Goal: Use online tool/utility: Utilize a website feature to perform a specific function

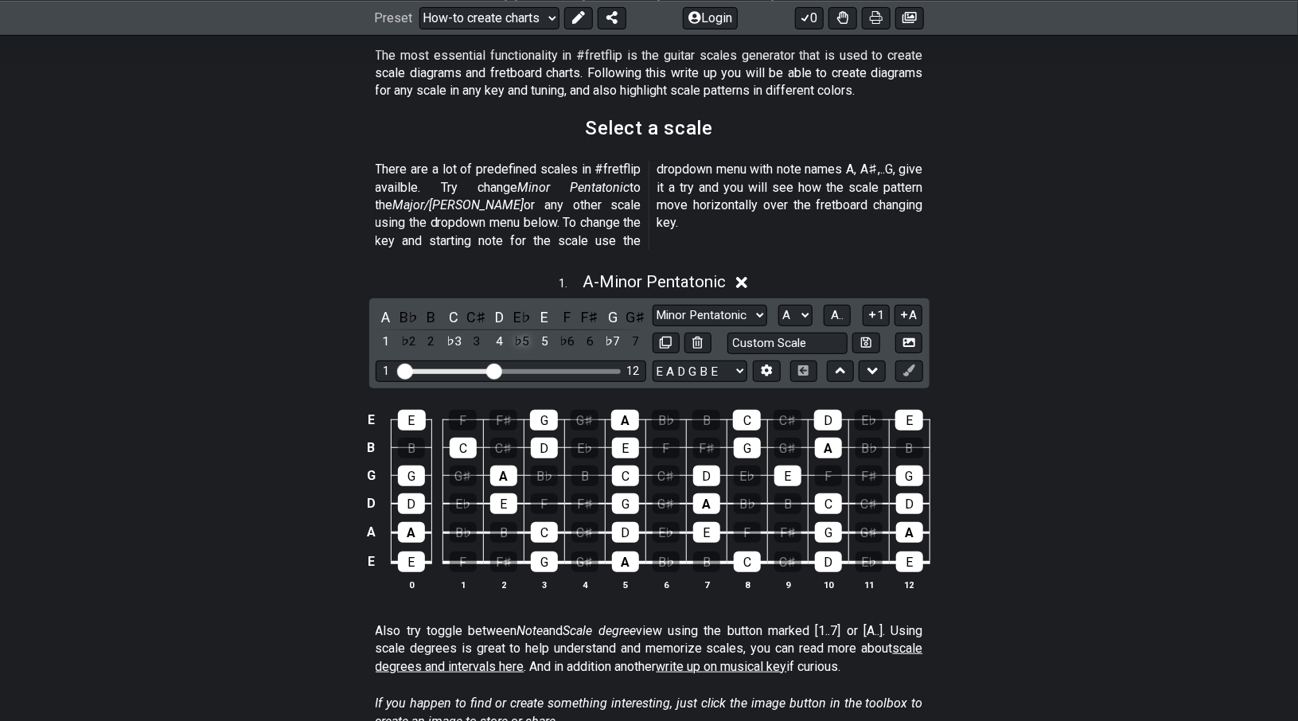
scroll to position [398, 0]
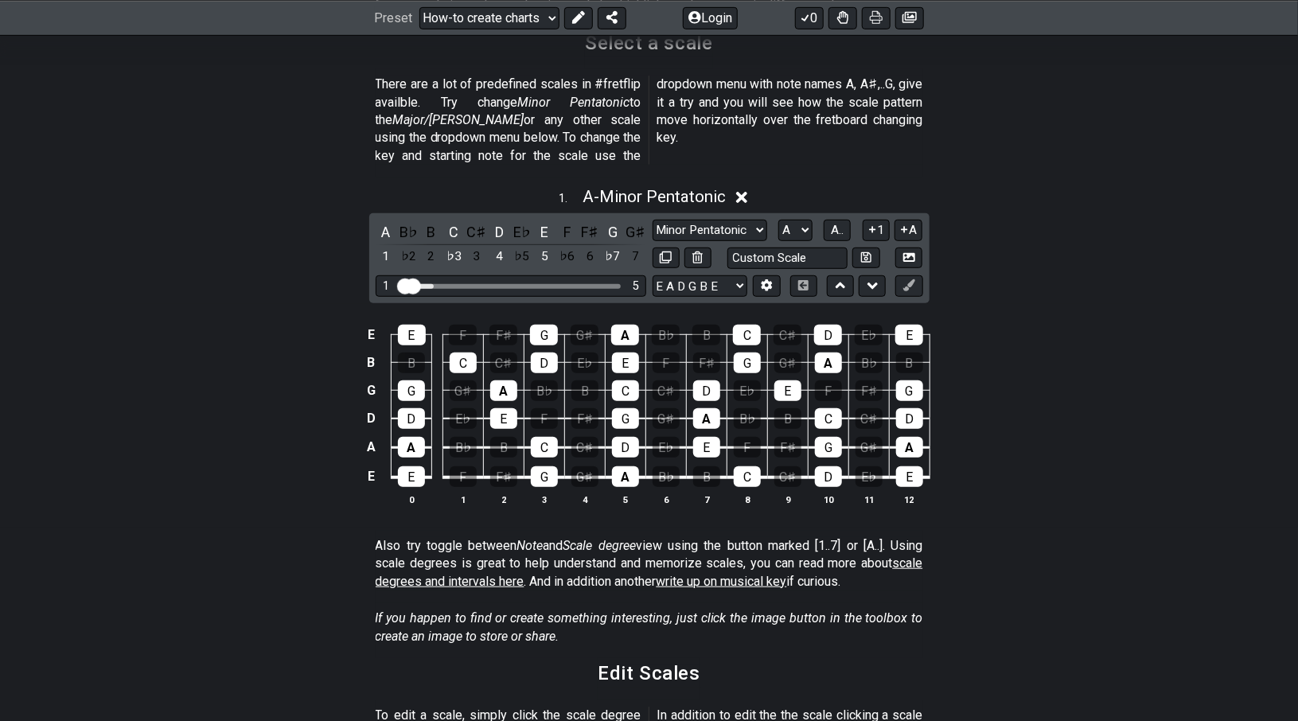
drag, startPoint x: 450, startPoint y: 276, endPoint x: 406, endPoint y: 284, distance: 44.5
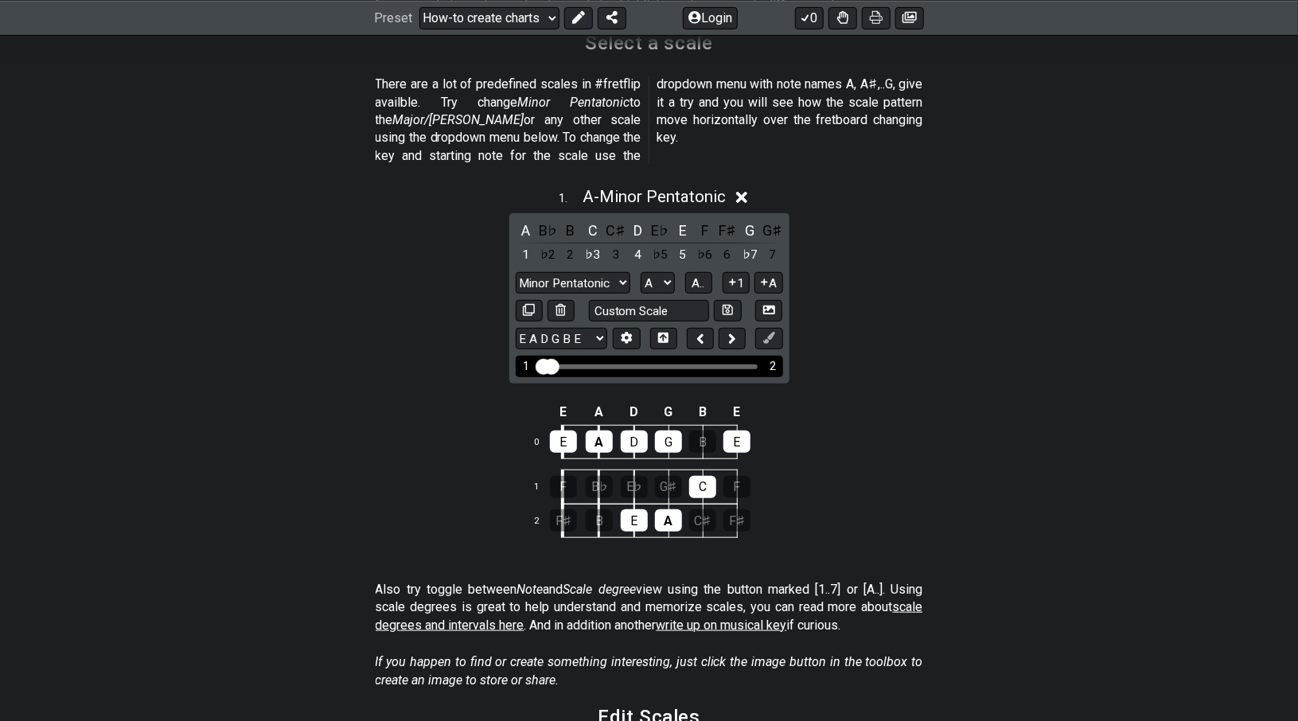
drag, startPoint x: 555, startPoint y: 354, endPoint x: 625, endPoint y: 349, distance: 71.0
click at [625, 356] on div "1 2" at bounding box center [649, 366] width 267 height 21
drag, startPoint x: 560, startPoint y: 342, endPoint x: 609, endPoint y: 368, distance: 54.8
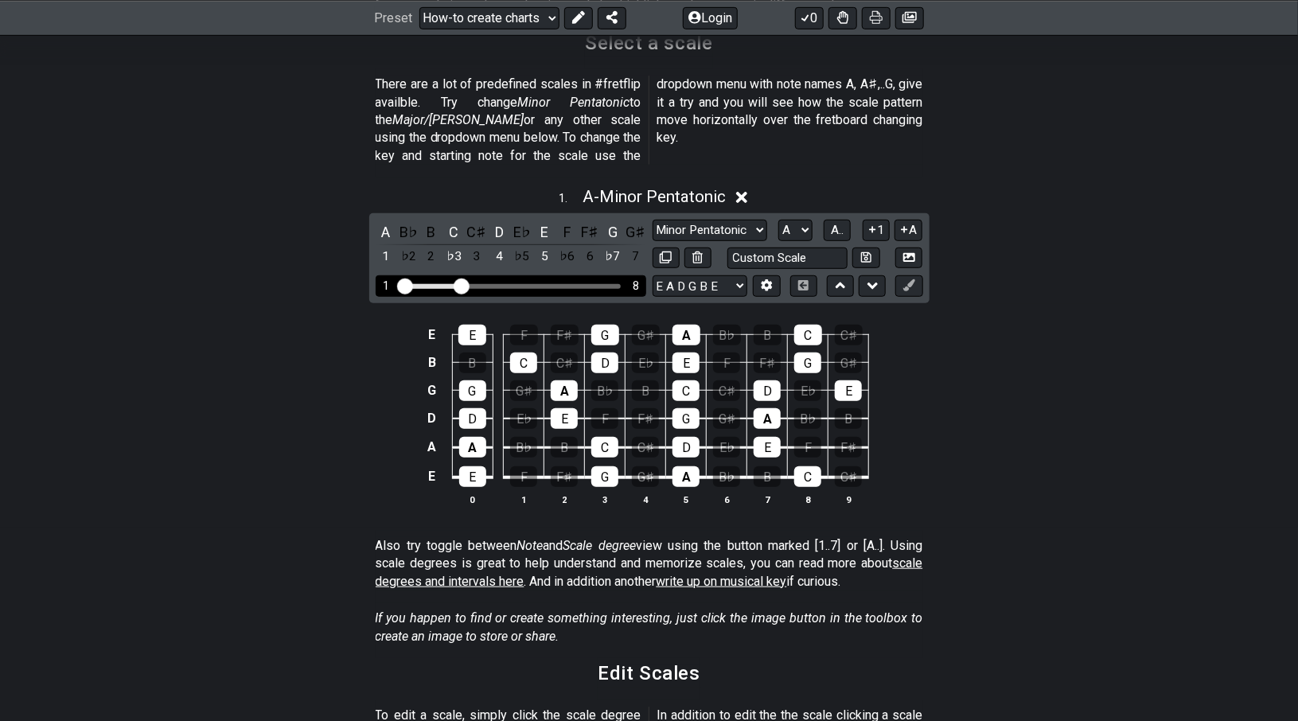
drag, startPoint x: 472, startPoint y: 271, endPoint x: 458, endPoint y: 272, distance: 14.3
click at [458, 285] on input "Visible fret range" at bounding box center [511, 285] width 226 height 0
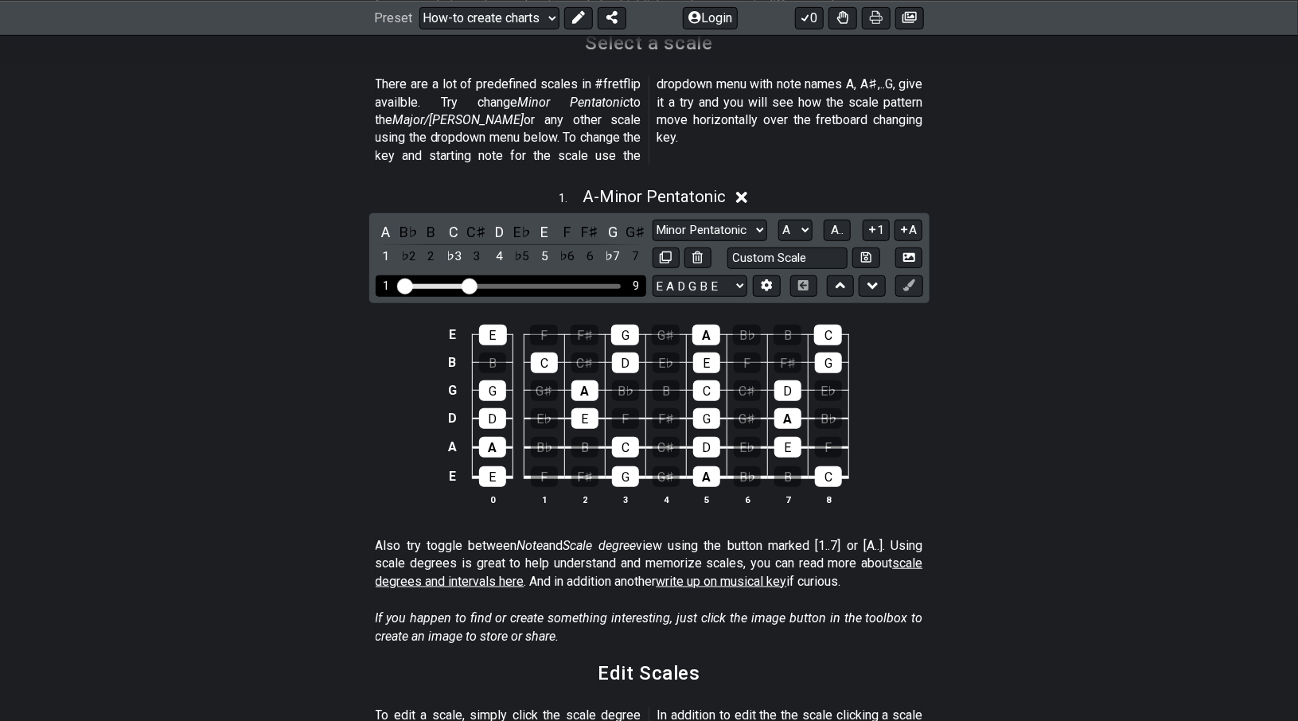
drag, startPoint x: 462, startPoint y: 270, endPoint x: 473, endPoint y: 271, distance: 10.4
click at [473, 285] on input "Visible fret range" at bounding box center [511, 285] width 226 height 0
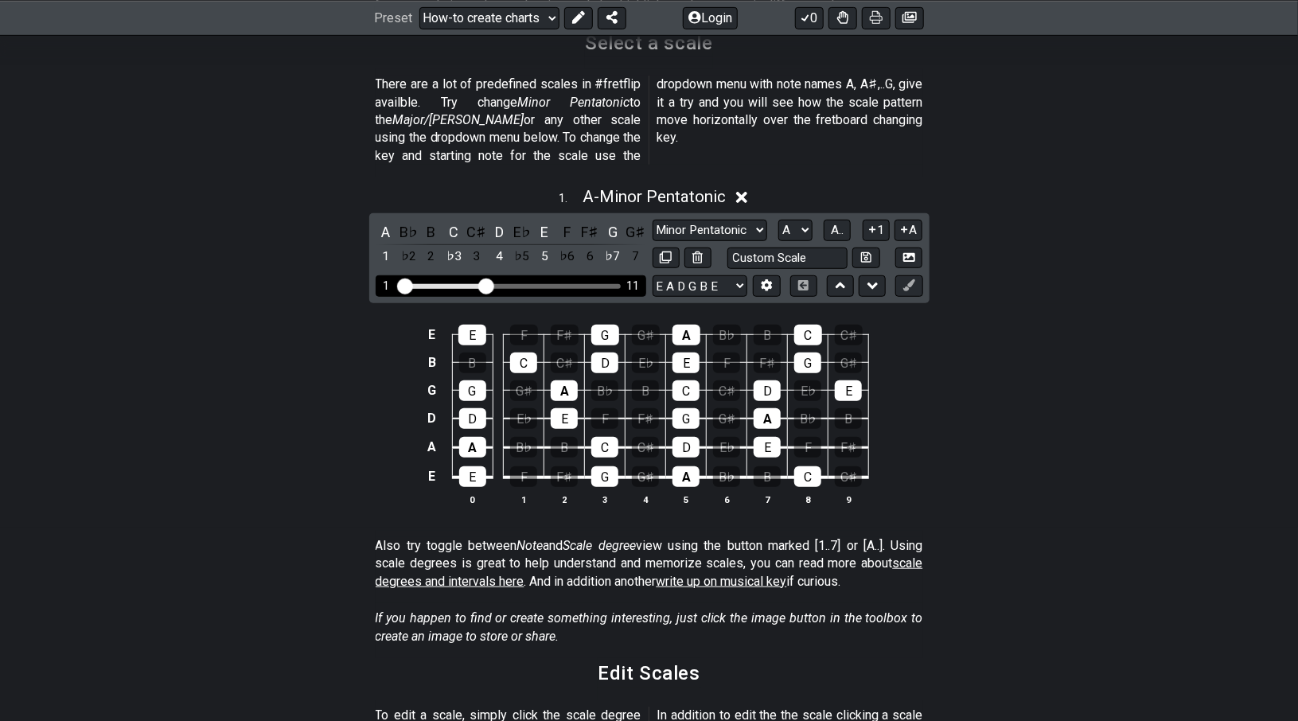
drag, startPoint x: 475, startPoint y: 268, endPoint x: 485, endPoint y: 268, distance: 9.5
click at [485, 285] on input "Visible fret range" at bounding box center [511, 285] width 226 height 0
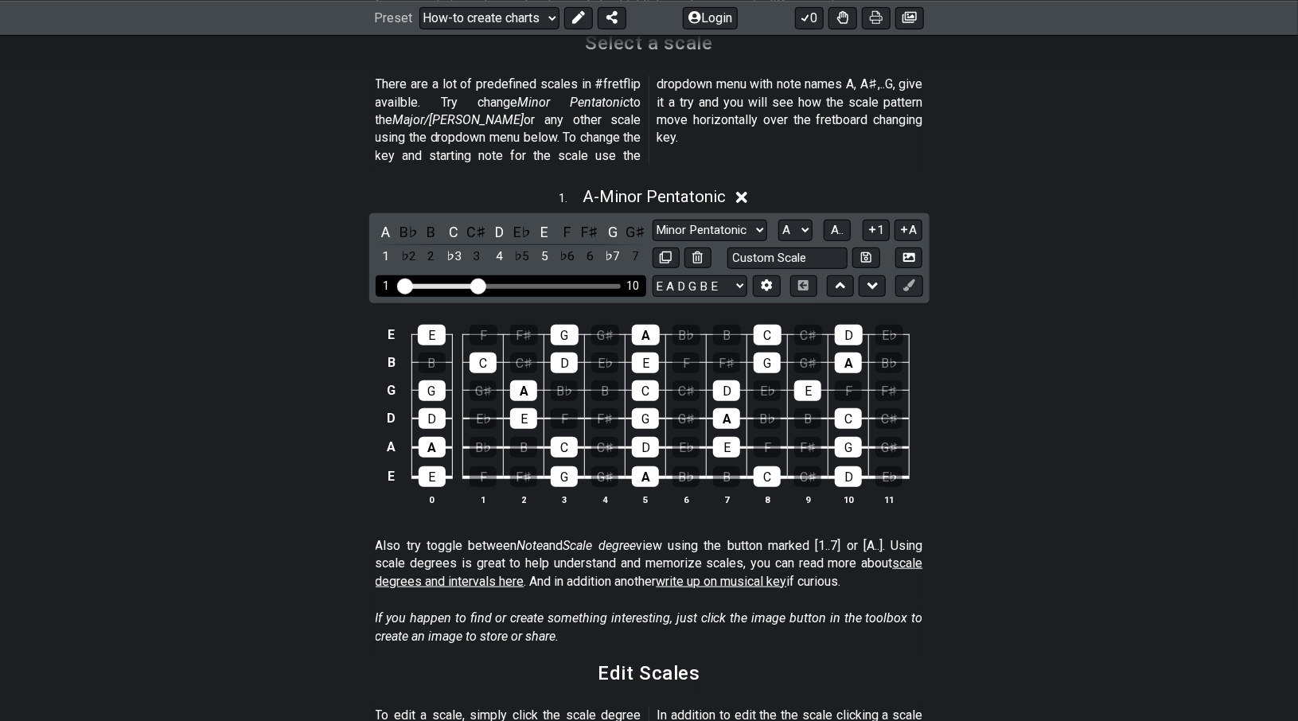
click at [477, 285] on input "Visible fret range" at bounding box center [511, 285] width 226 height 0
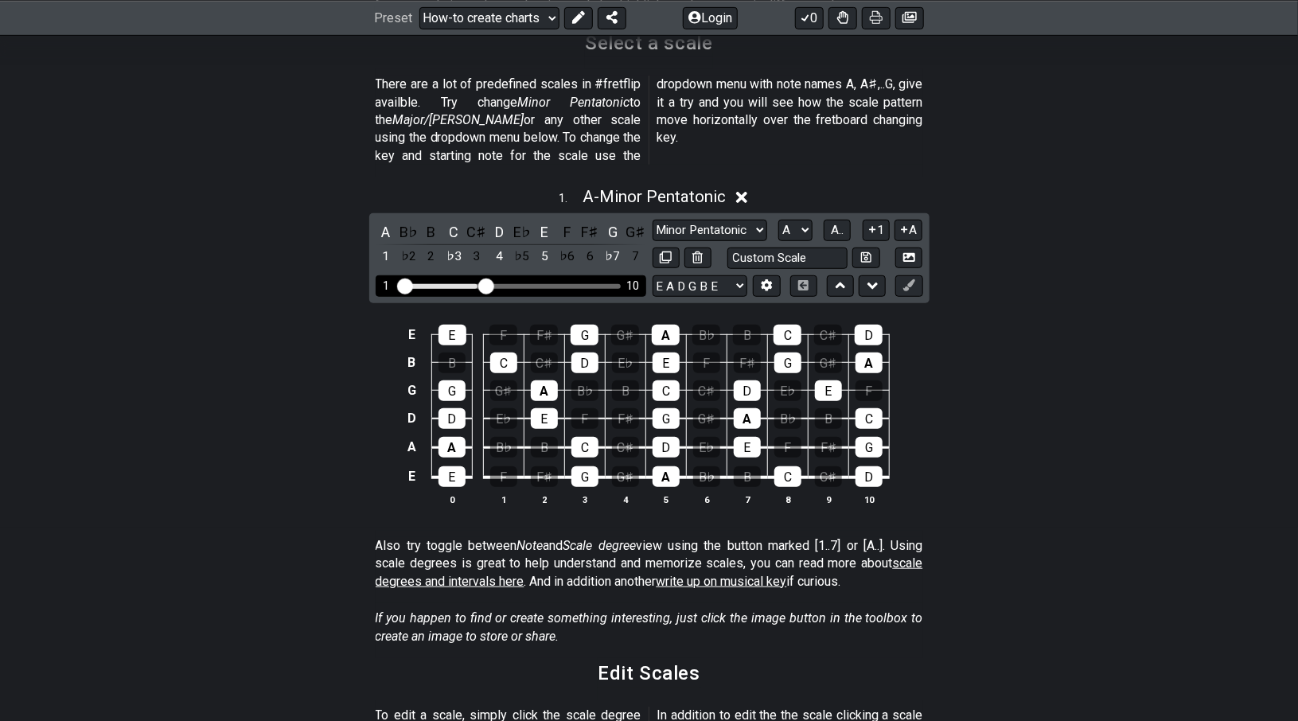
drag, startPoint x: 477, startPoint y: 268, endPoint x: 489, endPoint y: 272, distance: 12.6
click at [487, 285] on input "Visible fret range" at bounding box center [511, 285] width 226 height 0
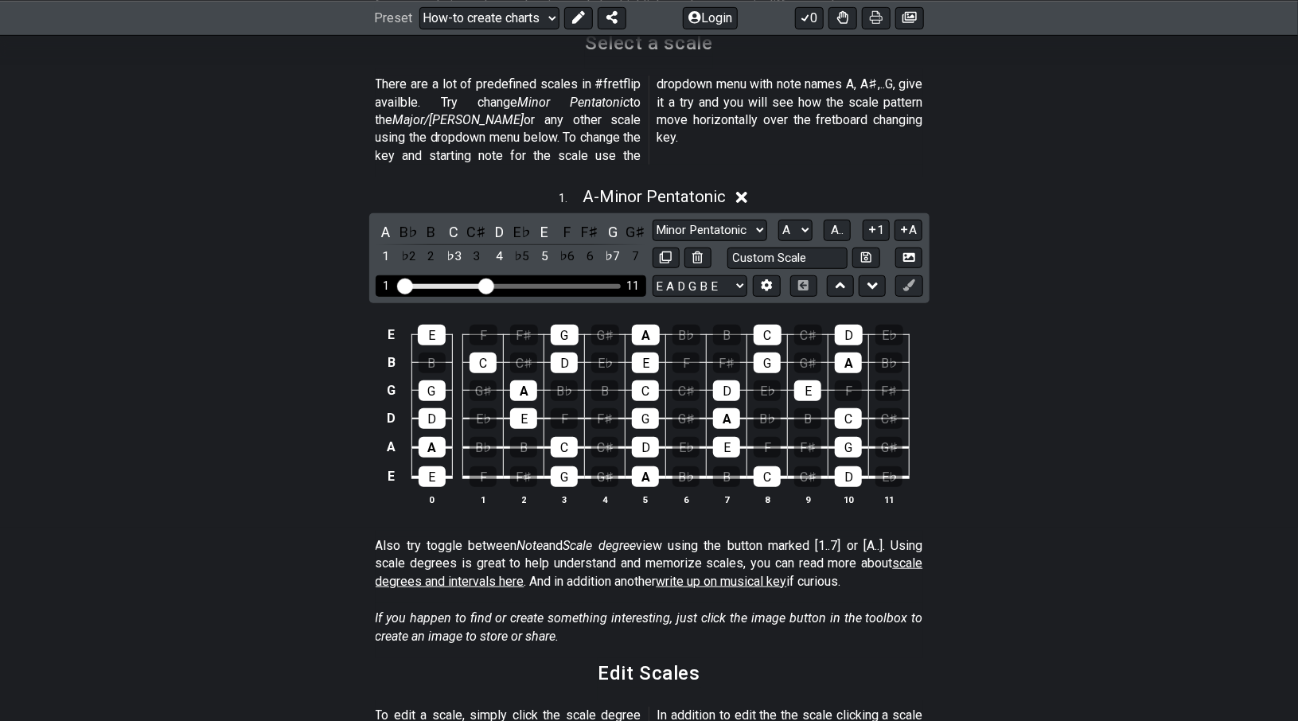
drag, startPoint x: 493, startPoint y: 272, endPoint x: 511, endPoint y: 272, distance: 17.5
click at [511, 275] on div "1 11" at bounding box center [511, 285] width 271 height 21
click at [504, 284] on div "Visible fret range" at bounding box center [510, 286] width 220 height 5
drag, startPoint x: 486, startPoint y: 267, endPoint x: 494, endPoint y: 269, distance: 8.3
click at [494, 285] on input "Visible fret range" at bounding box center [511, 285] width 226 height 0
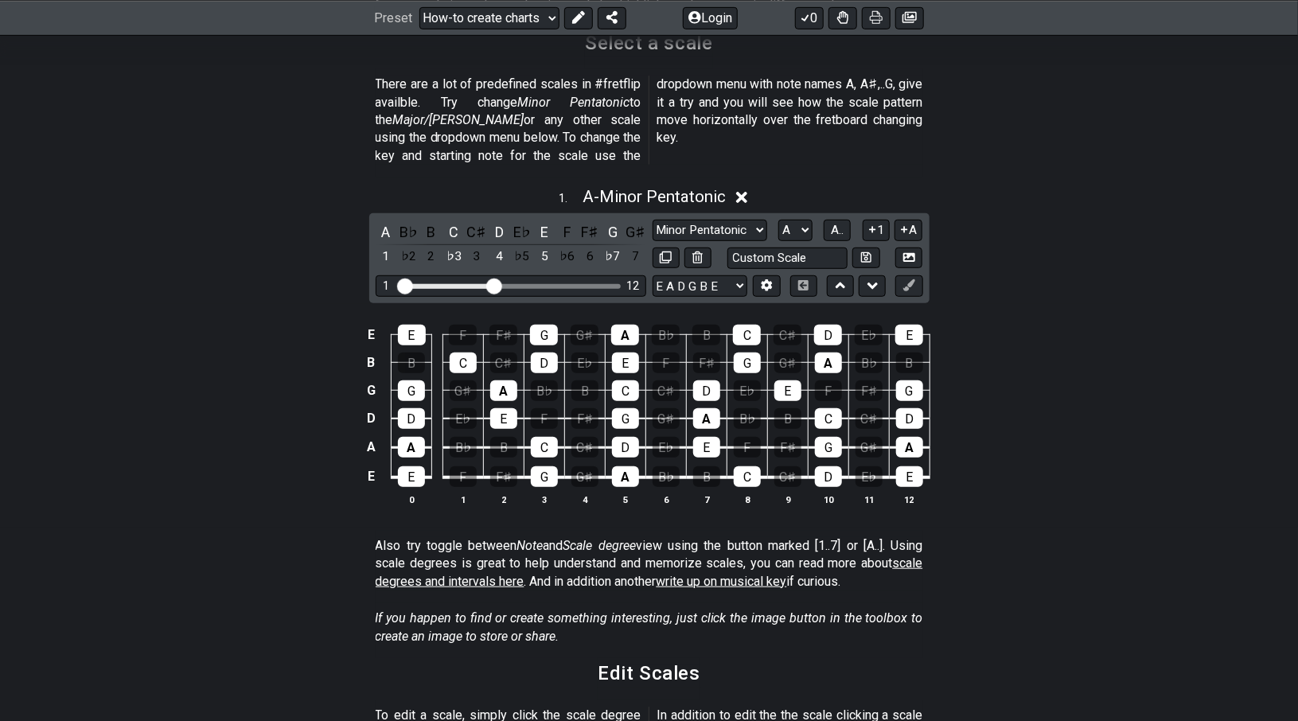
scroll to position [318, 0]
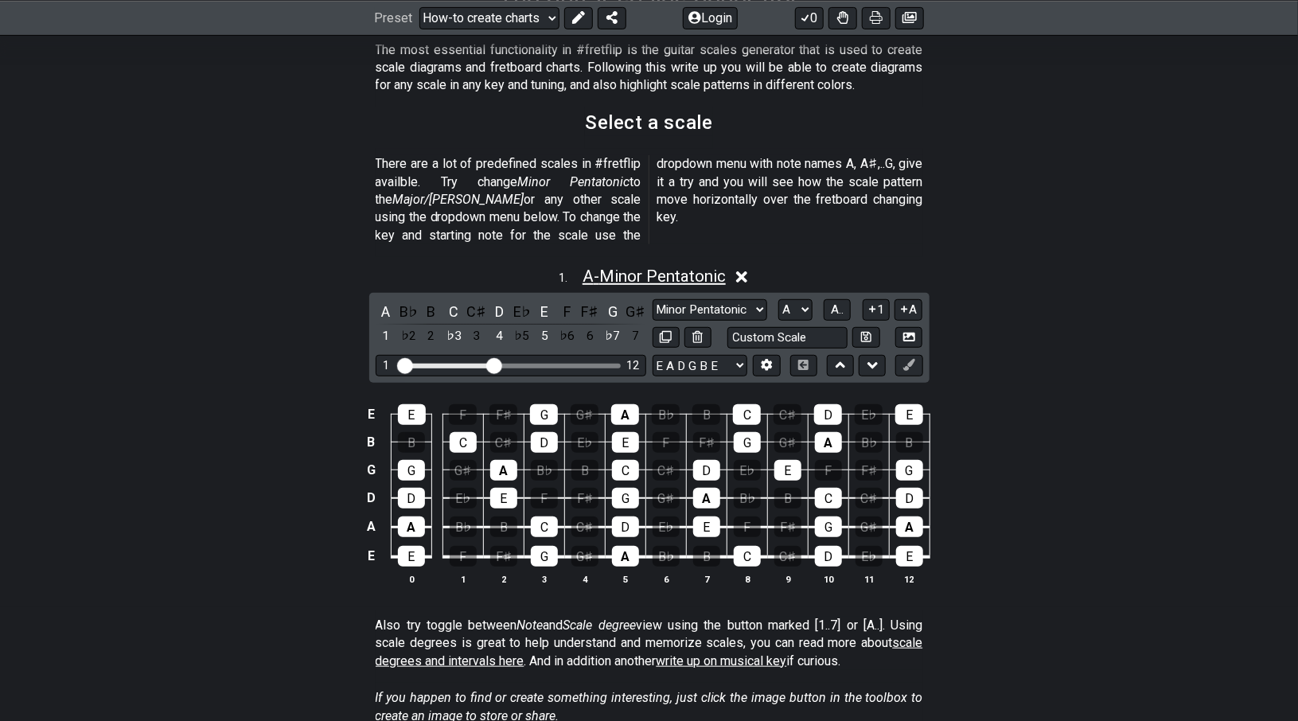
click at [664, 267] on span "A - Minor Pentatonic" at bounding box center [653, 276] width 143 height 19
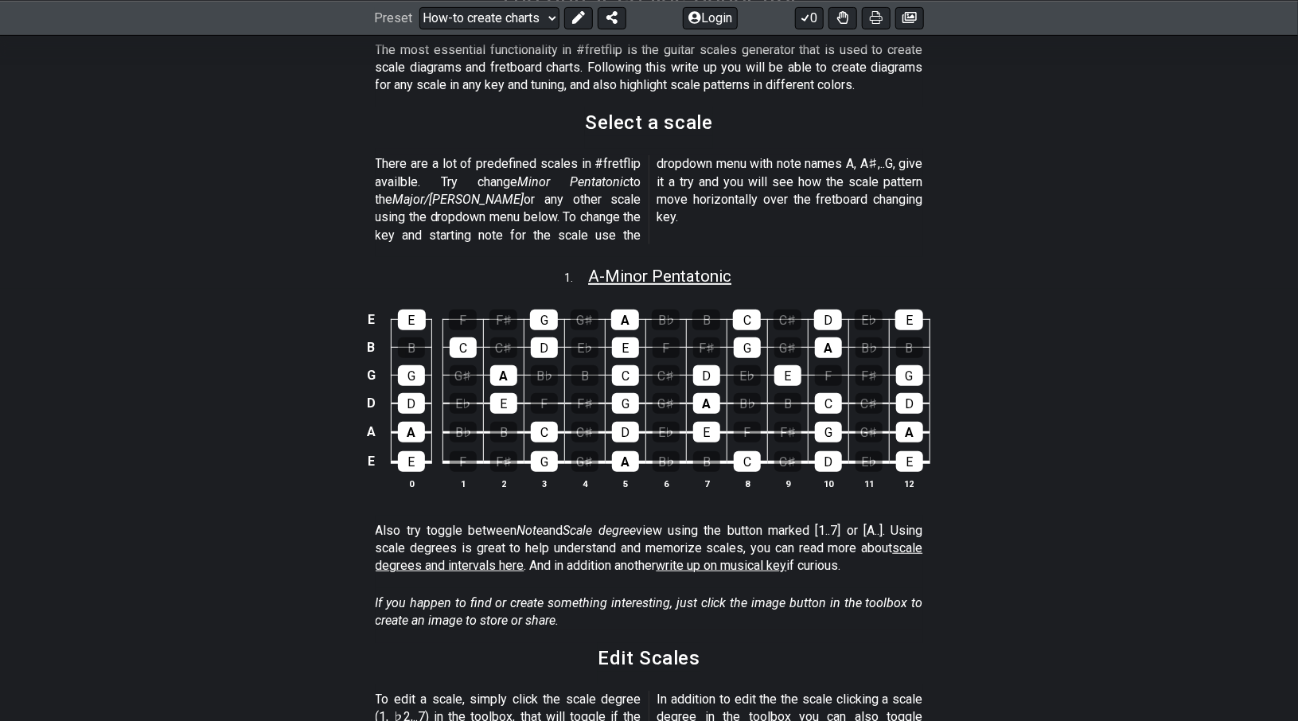
click at [684, 267] on span "A - Minor Pentatonic" at bounding box center [659, 276] width 143 height 19
select select "A"
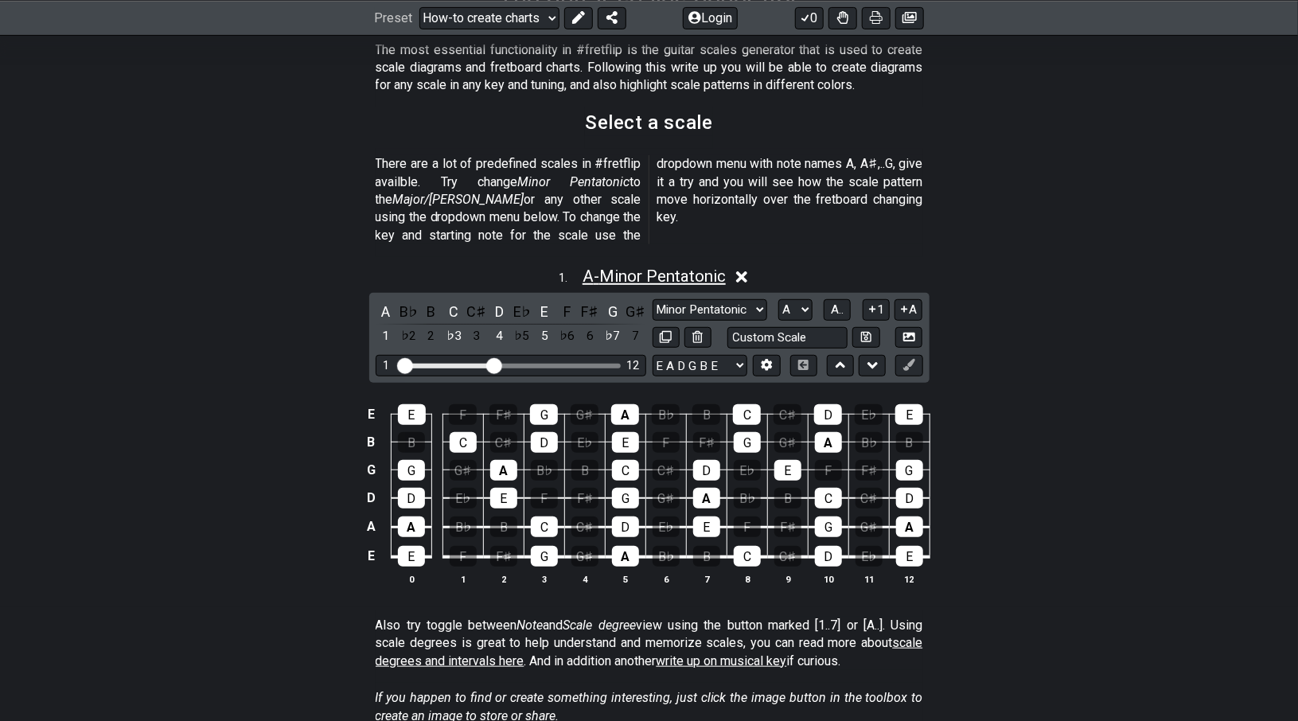
click at [684, 267] on span "A - Minor Pentatonic" at bounding box center [653, 276] width 143 height 19
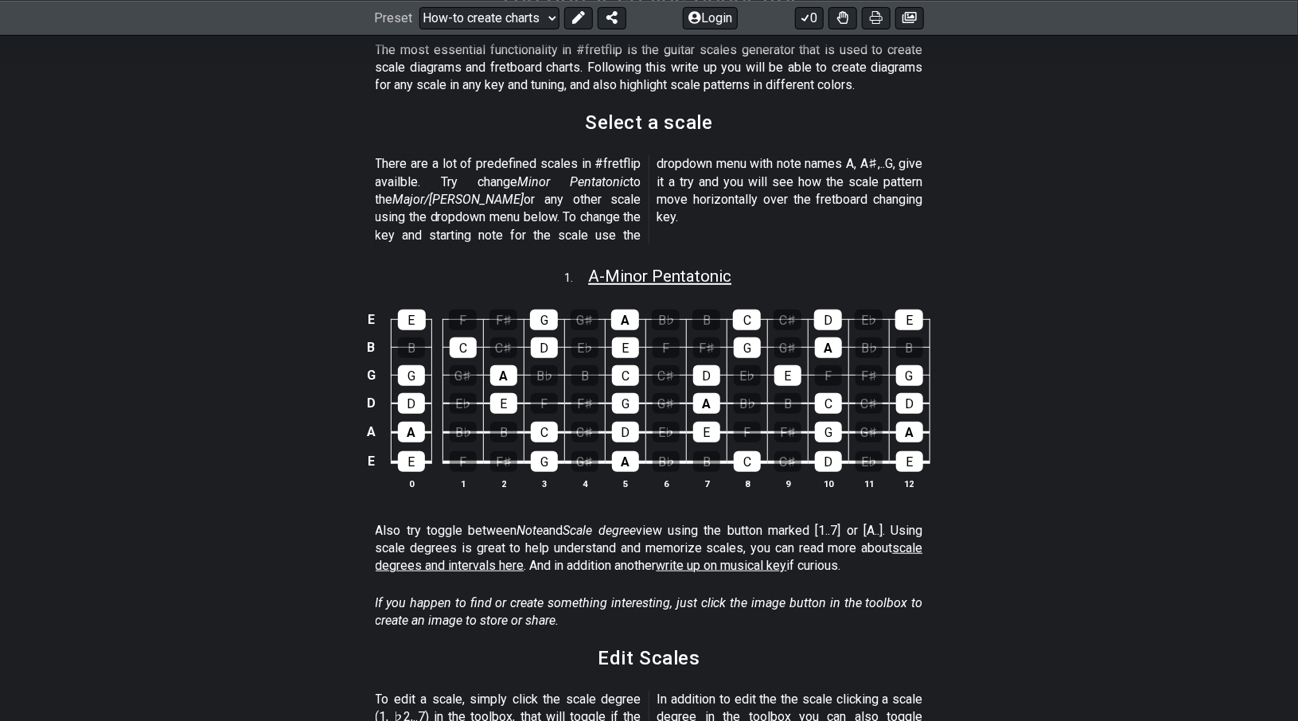
click at [681, 267] on span "A - Minor Pentatonic" at bounding box center [659, 276] width 143 height 19
select select "A"
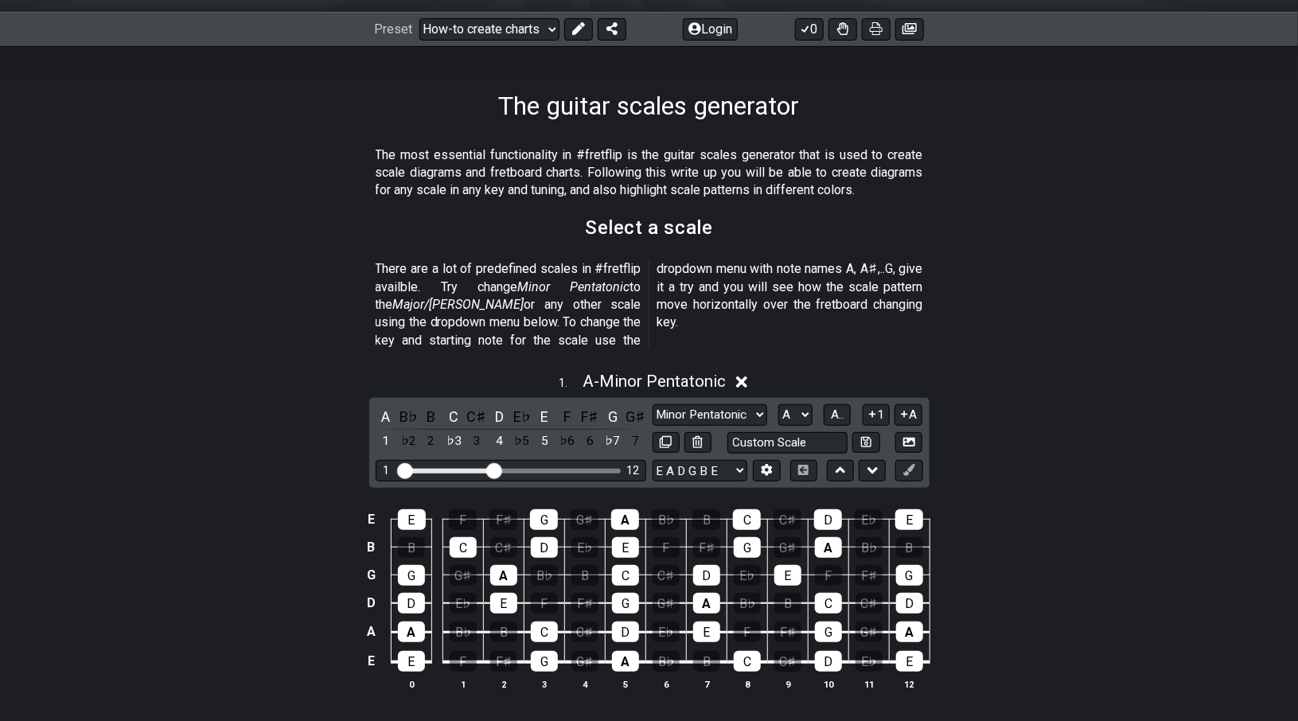
scroll to position [211, 0]
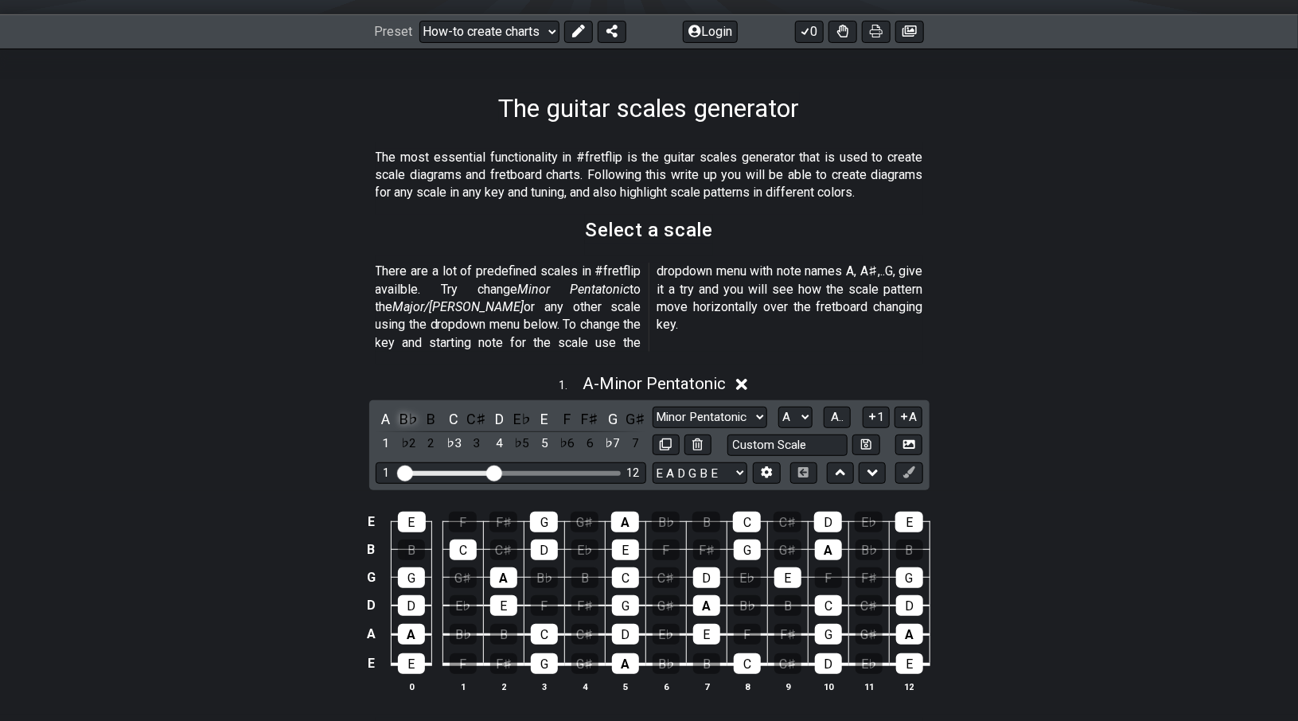
click at [406, 408] on div "B♭" at bounding box center [408, 418] width 21 height 21
click at [430, 408] on div "B" at bounding box center [431, 418] width 21 height 21
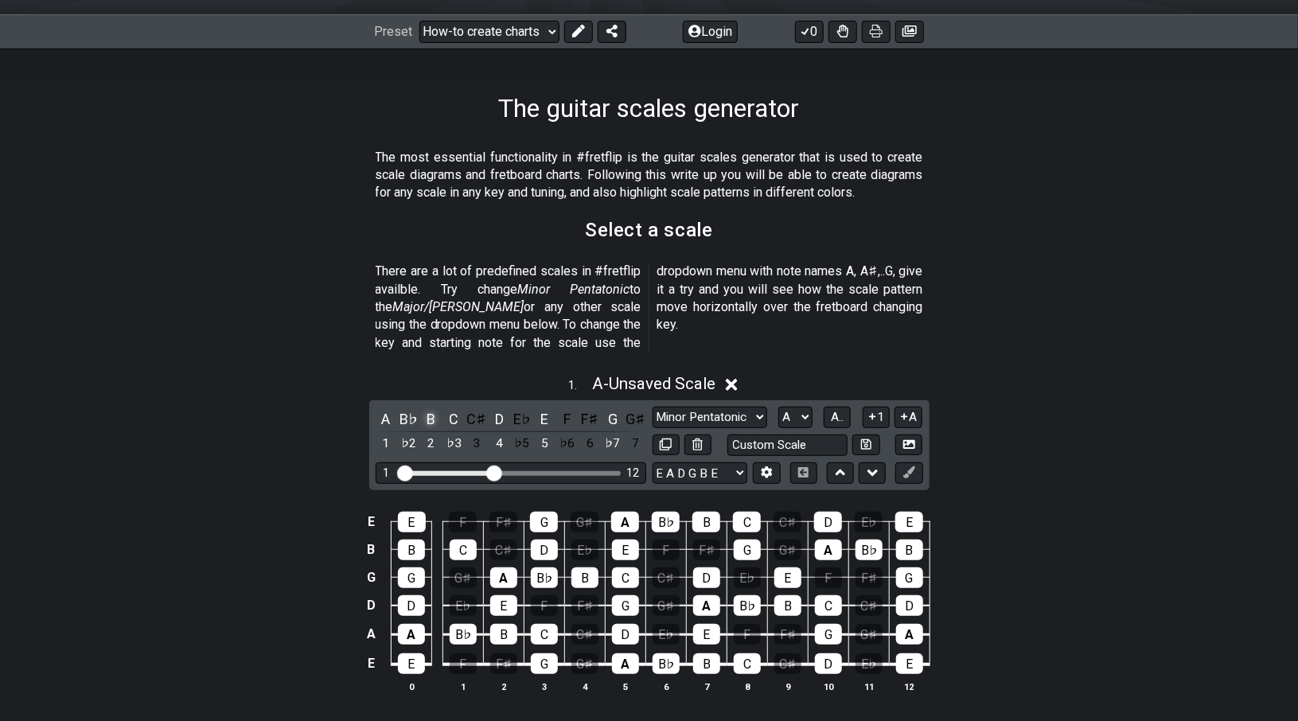
click at [425, 408] on div "B" at bounding box center [431, 418] width 21 height 21
click at [404, 408] on div "B♭" at bounding box center [408, 418] width 21 height 21
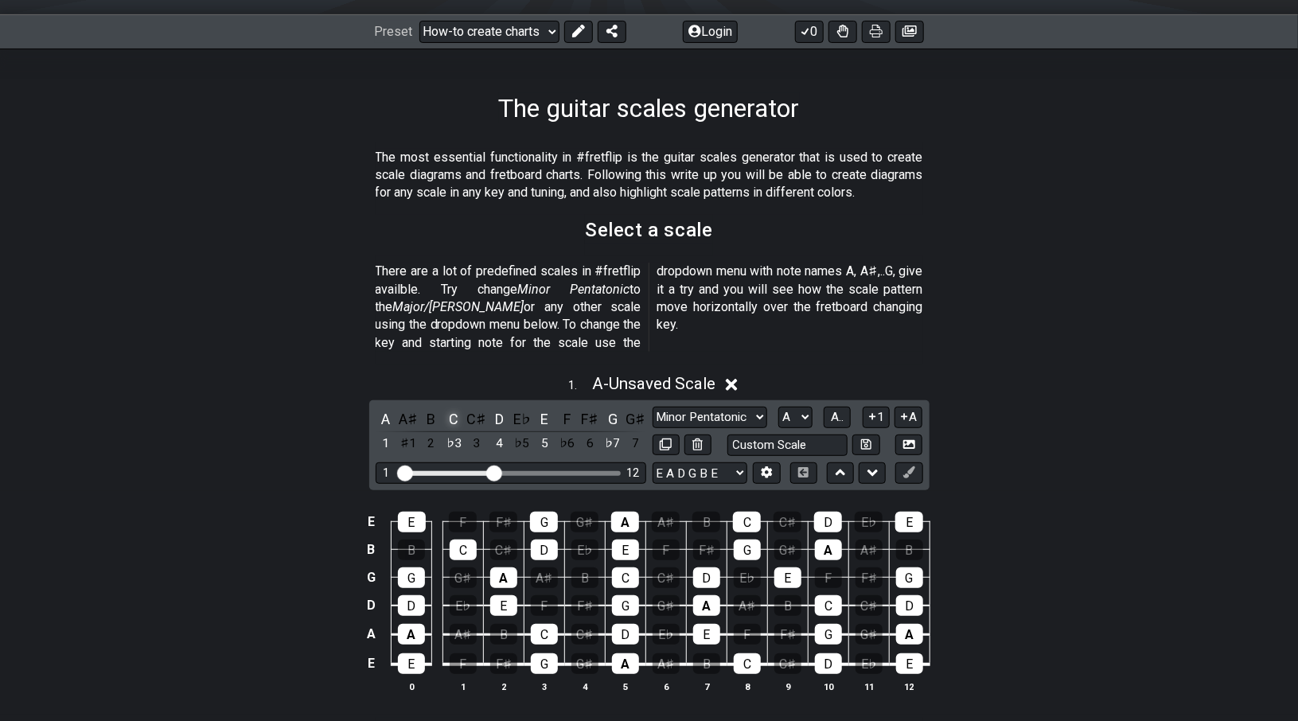
click at [452, 408] on div "C" at bounding box center [453, 418] width 21 height 21
click at [452, 408] on div "B♯" at bounding box center [453, 418] width 21 height 21
click at [496, 408] on div "D" at bounding box center [499, 418] width 21 height 21
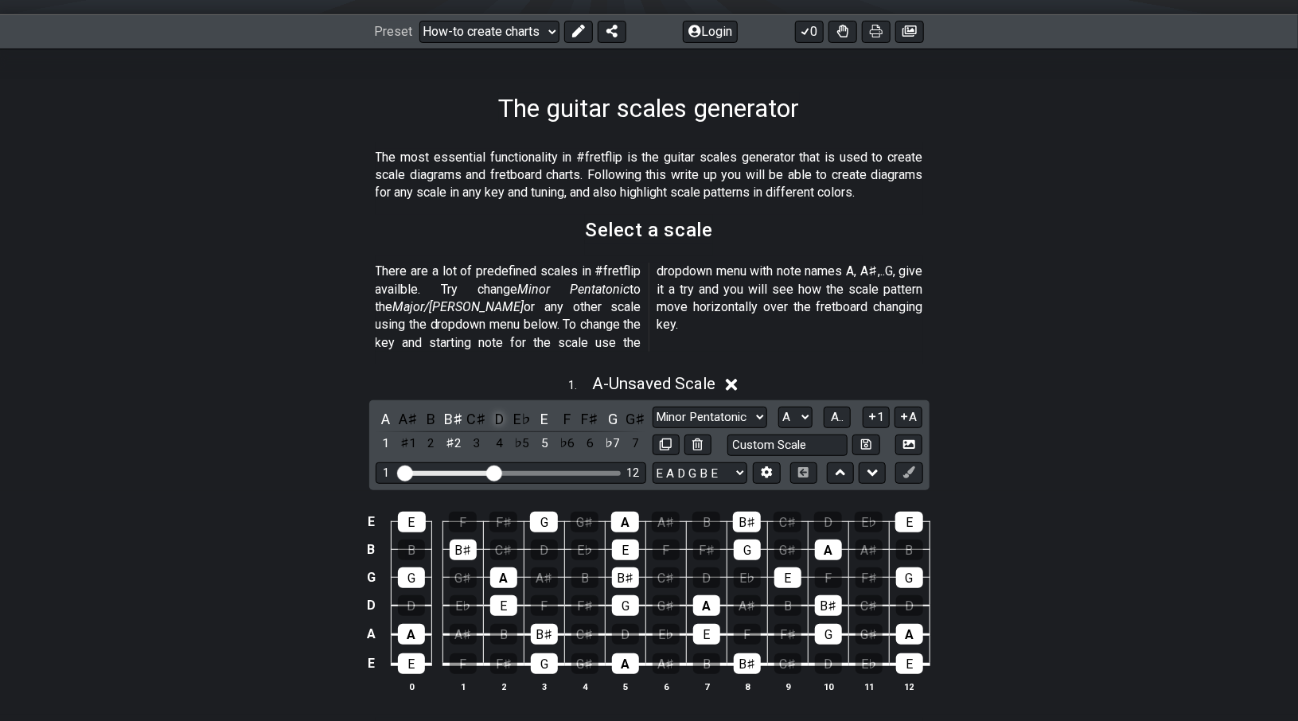
click at [496, 408] on div "D" at bounding box center [499, 418] width 21 height 21
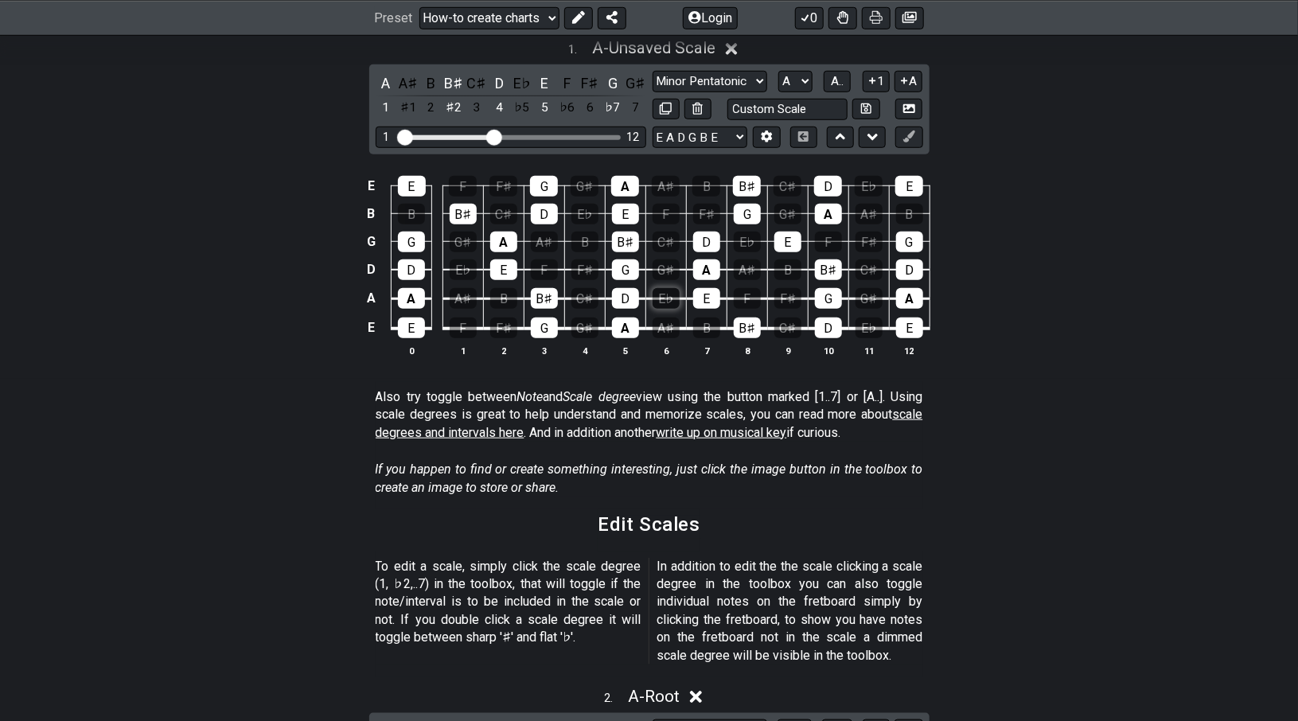
scroll to position [688, 0]
